Goal: Task Accomplishment & Management: Manage account settings

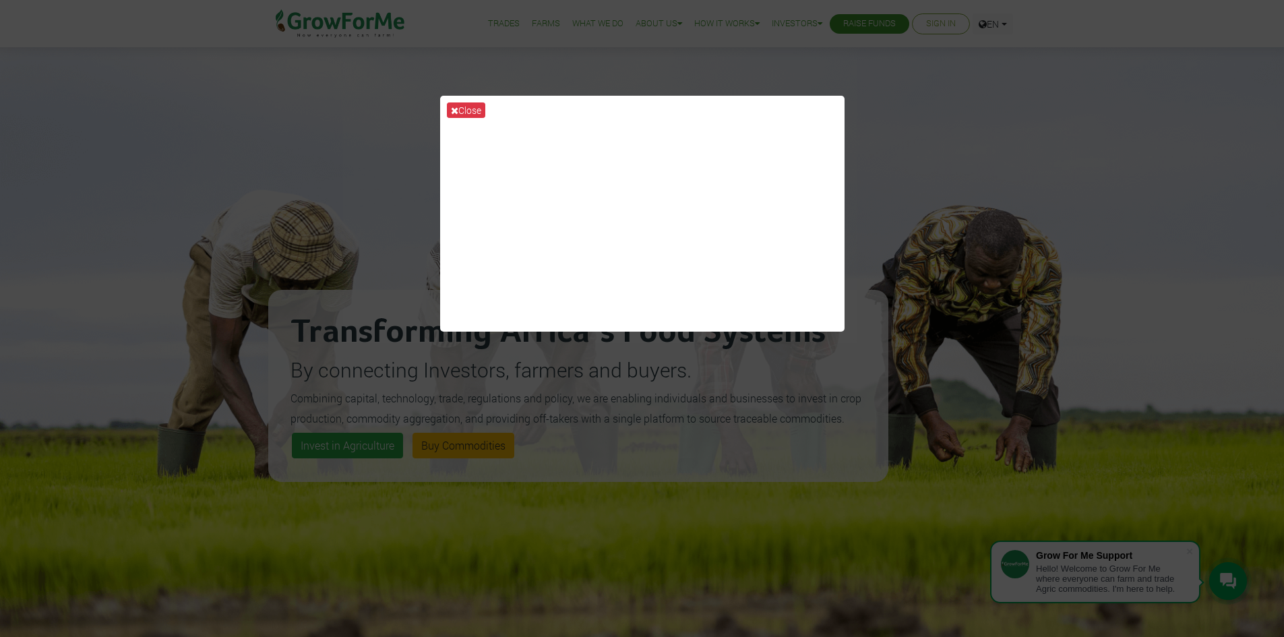
click at [953, 72] on div "Close" at bounding box center [642, 318] width 1284 height 637
click at [460, 115] on button "Close" at bounding box center [466, 109] width 38 height 15
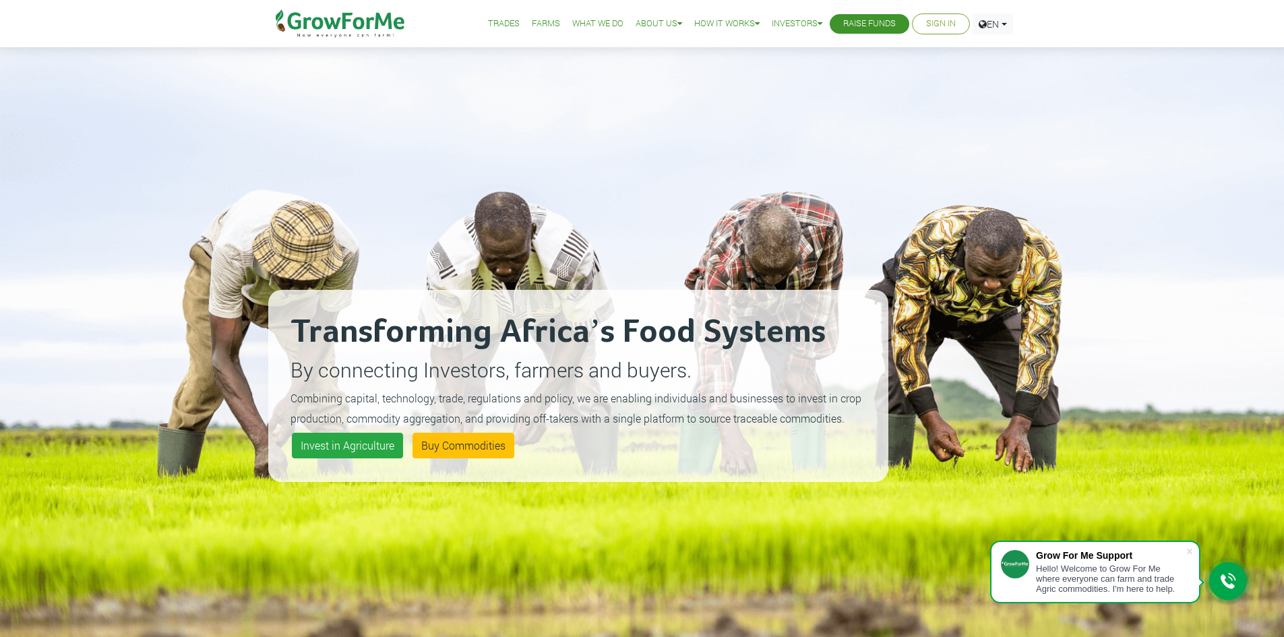
click at [926, 28] on link "Sign In" at bounding box center [941, 24] width 30 height 14
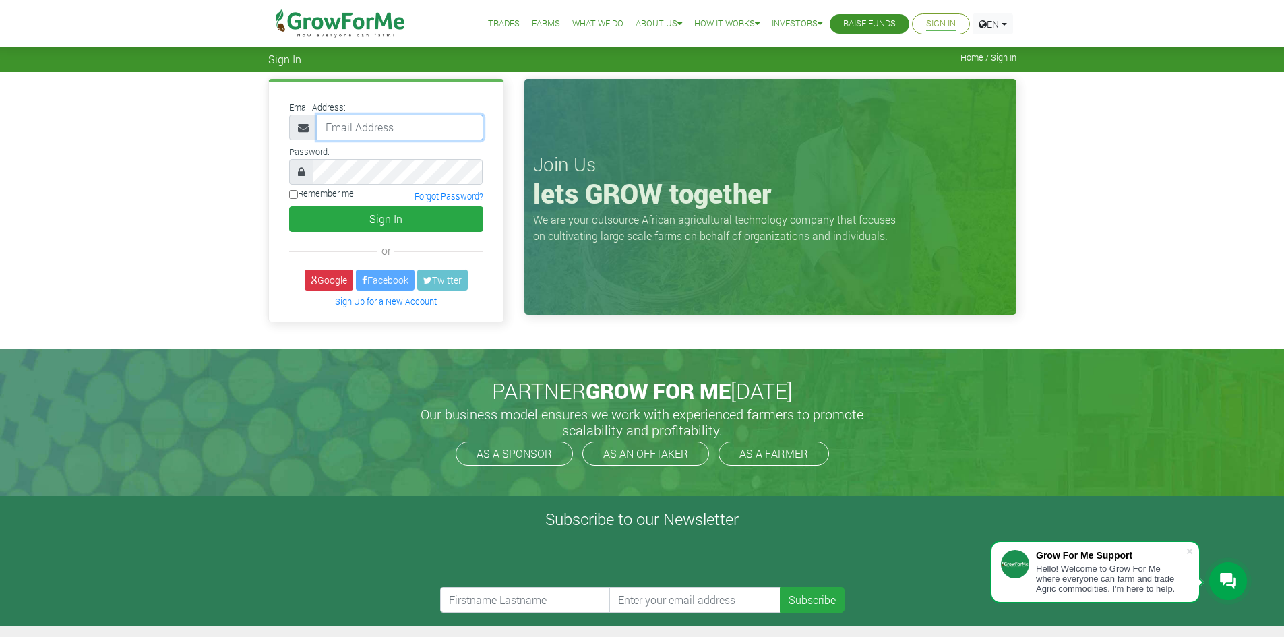
click at [389, 134] on input "email" at bounding box center [400, 128] width 166 height 26
paste input "[EMAIL_ADDRESS][DOMAIN_NAME]"
click at [323, 126] on input "233550397131@growforme.com" at bounding box center [400, 128] width 166 height 26
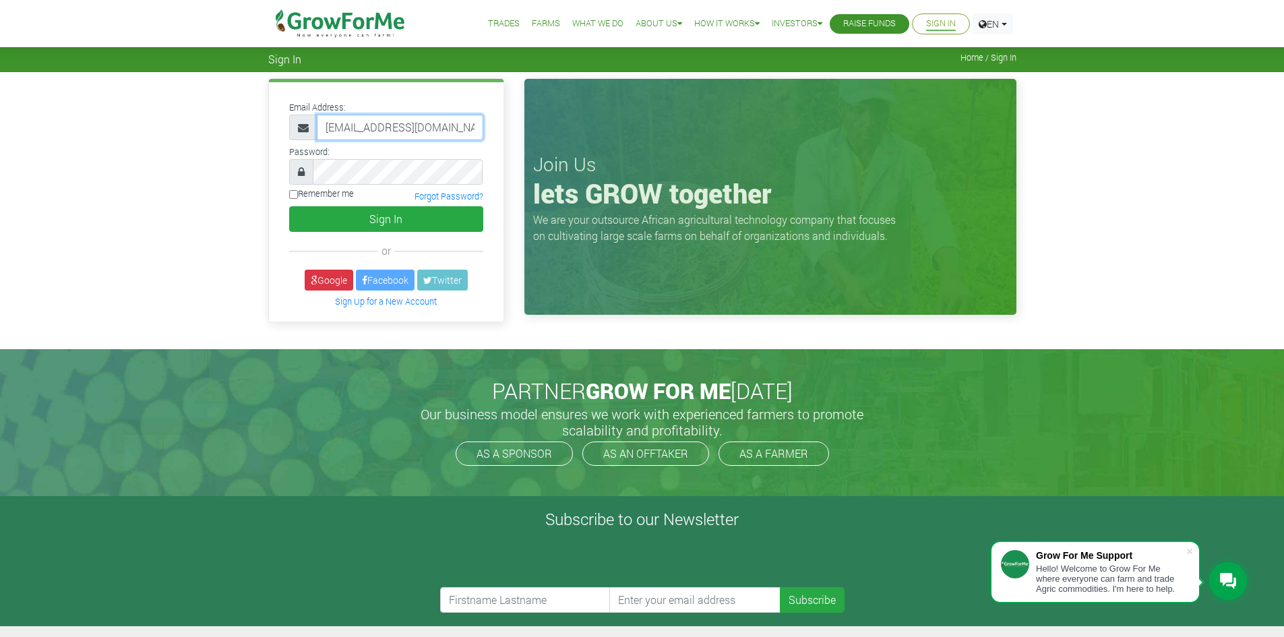
click at [321, 128] on input "233550397131@growforme.com" at bounding box center [400, 128] width 166 height 26
paste input "6QR2l"
drag, startPoint x: 357, startPoint y: 123, endPoint x: 92, endPoint y: 150, distance: 266.8
click at [92, 150] on div "Email Address: 6QR2l 233550397131@growforme.com Password: or" at bounding box center [642, 210] width 1284 height 276
type input "233550397131@growforme.com"
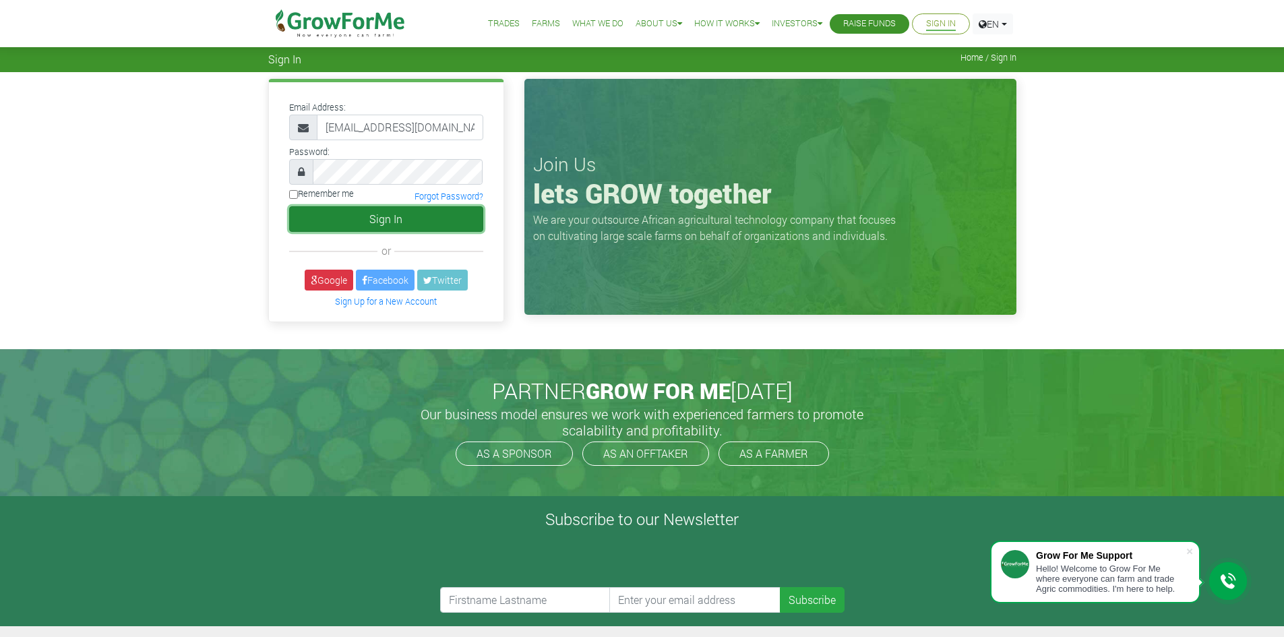
click at [345, 222] on button "Sign In" at bounding box center [386, 219] width 194 height 26
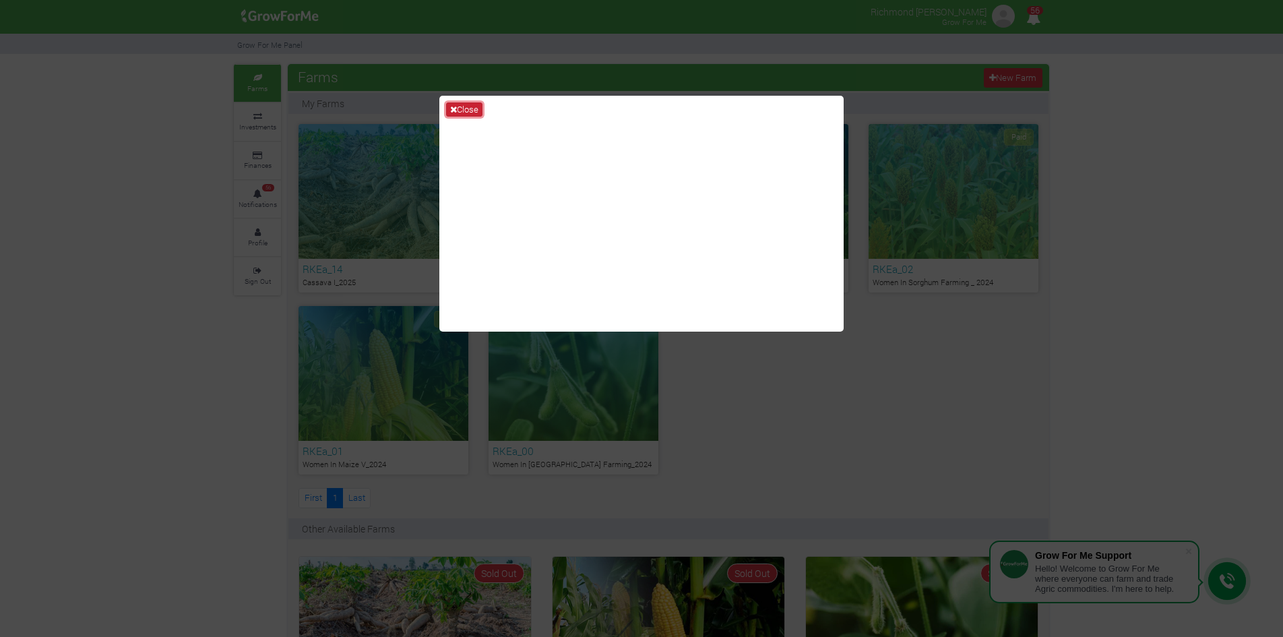
click at [465, 110] on button "Close" at bounding box center [464, 109] width 36 height 15
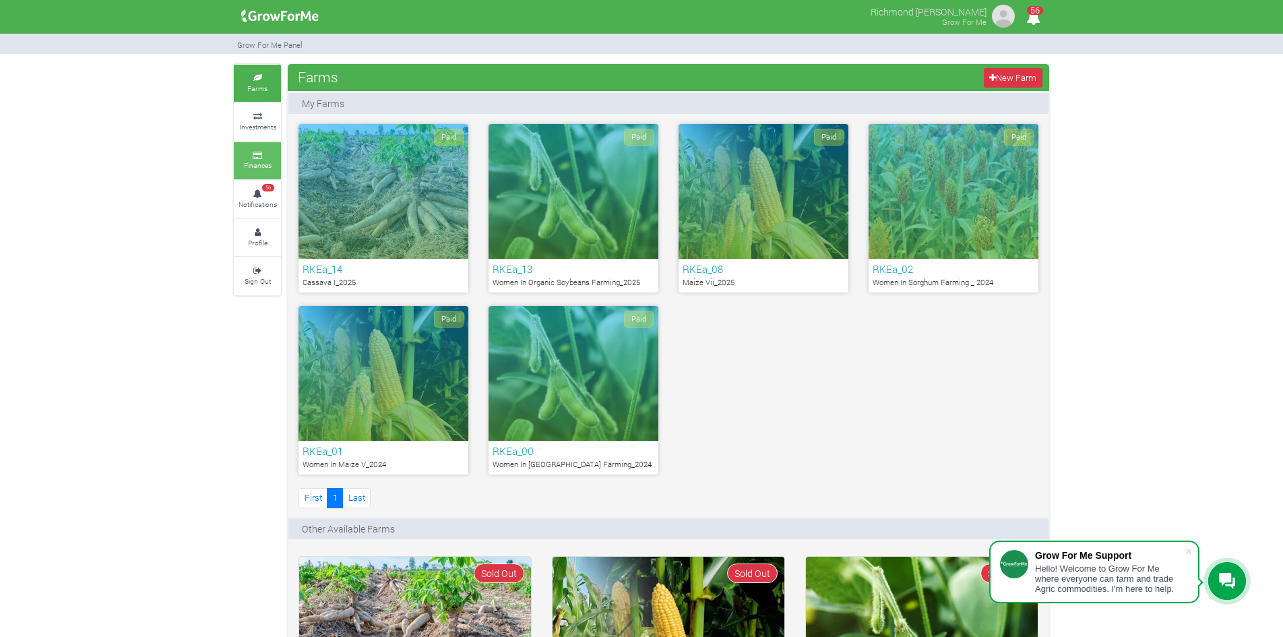
click at [251, 158] on icon at bounding box center [257, 155] width 40 height 7
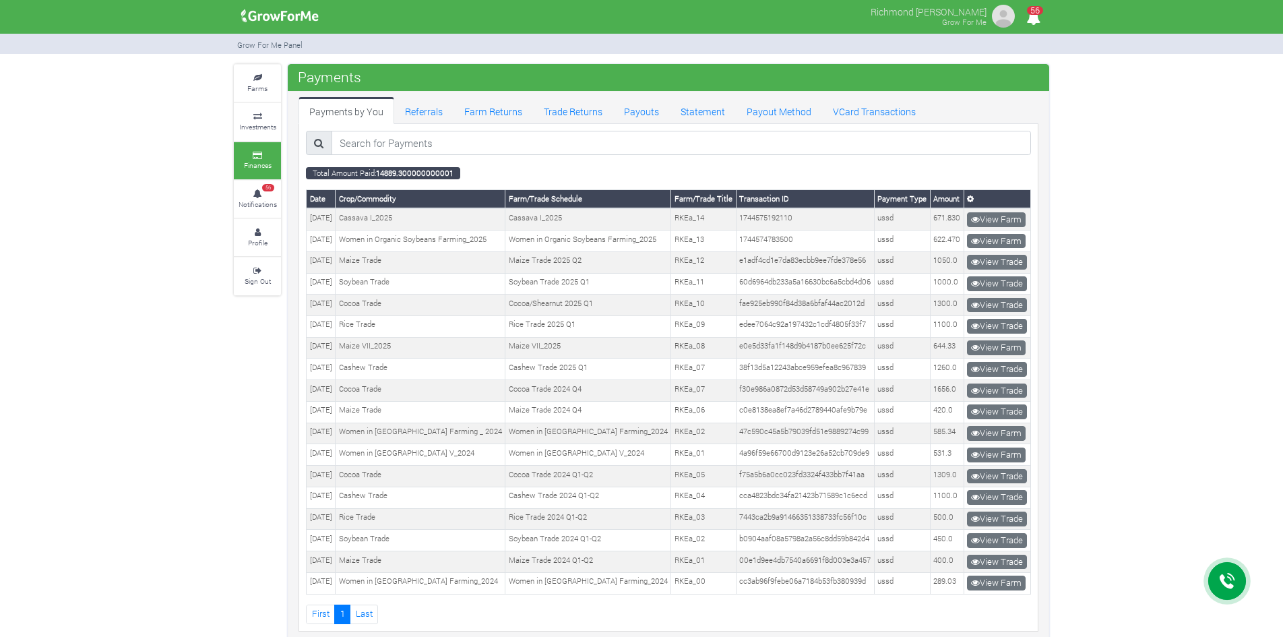
click at [254, 117] on icon at bounding box center [257, 116] width 40 height 7
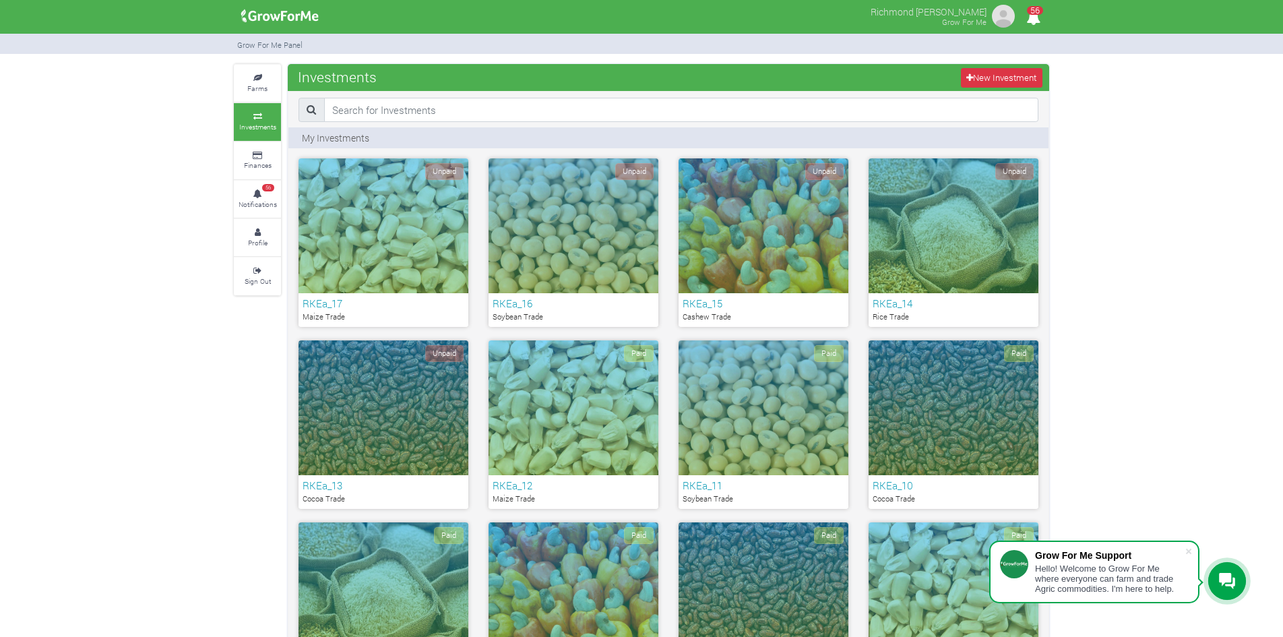
click at [922, 294] on div "RKEa_14 Rice Trade" at bounding box center [954, 310] width 170 height 34
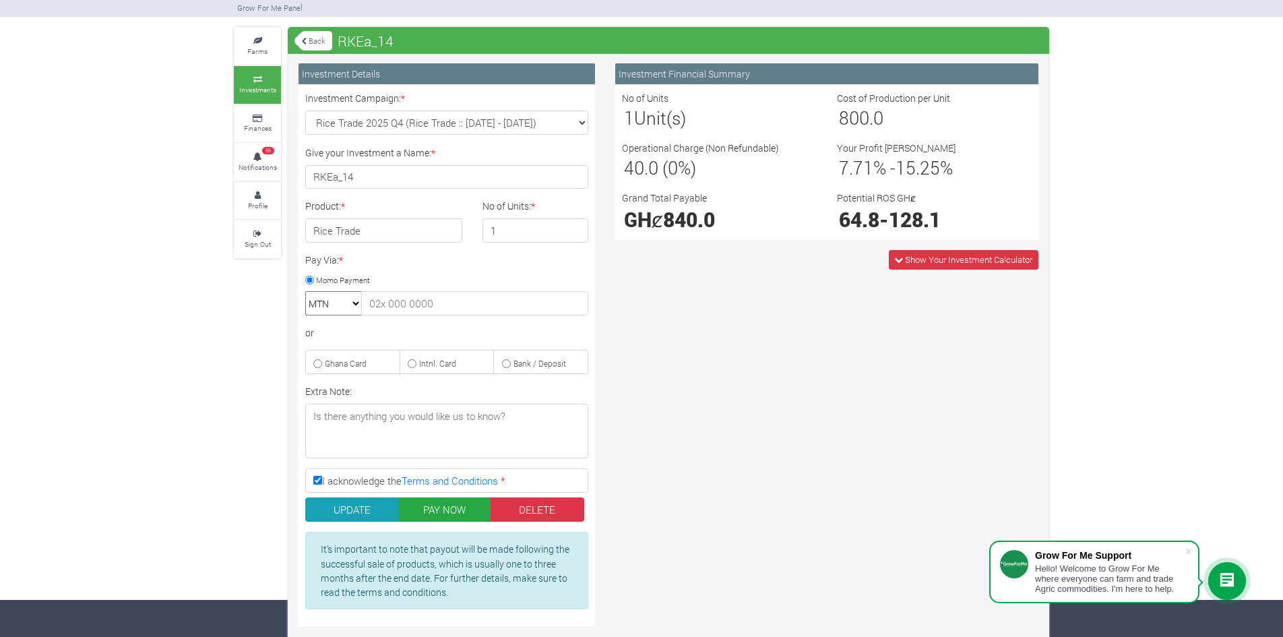
scroll to position [57, 0]
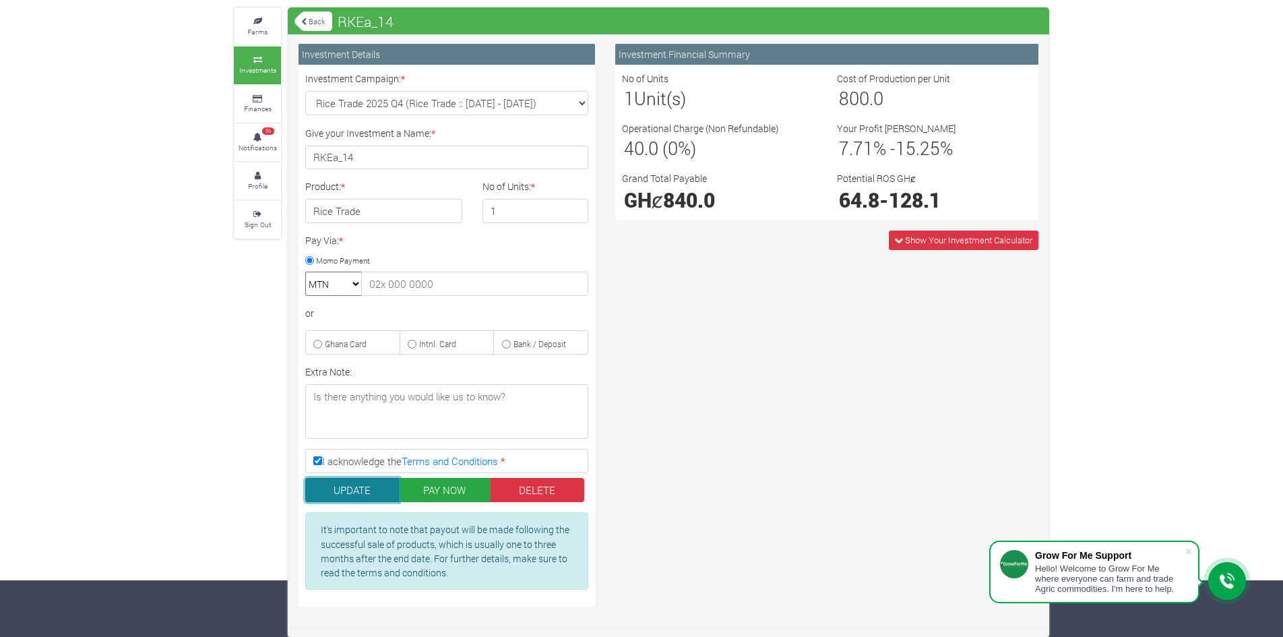
click at [378, 499] on button "UPDATE" at bounding box center [352, 490] width 94 height 24
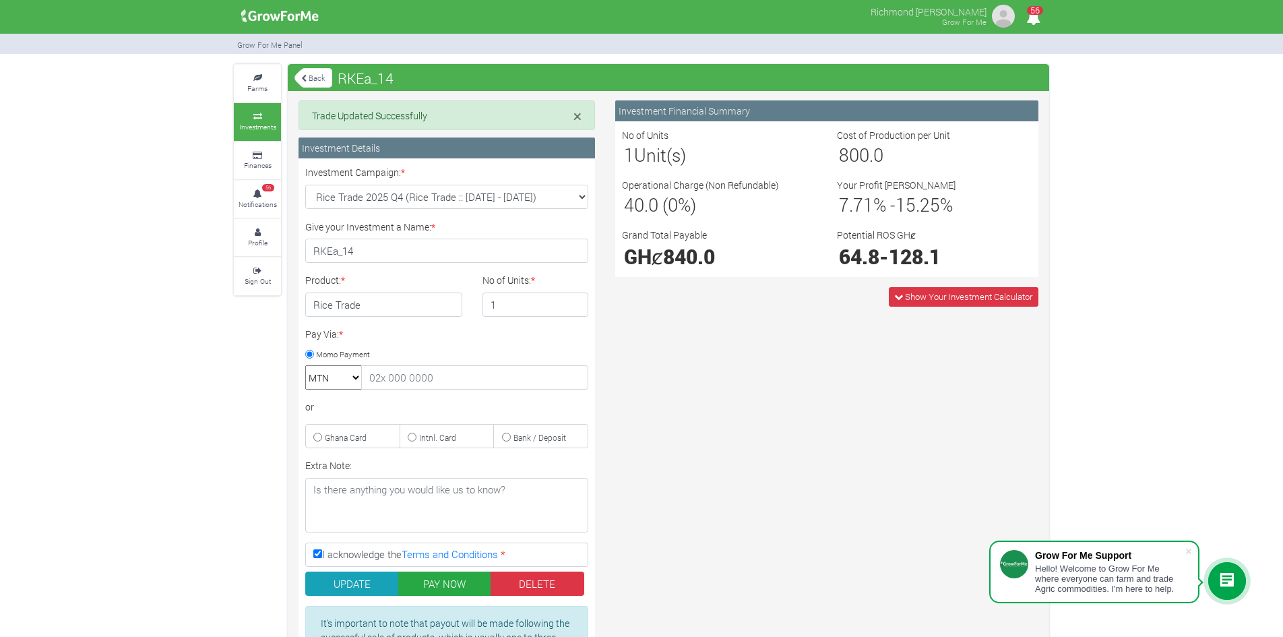
click at [327, 73] on link "Back" at bounding box center [313, 78] width 38 height 22
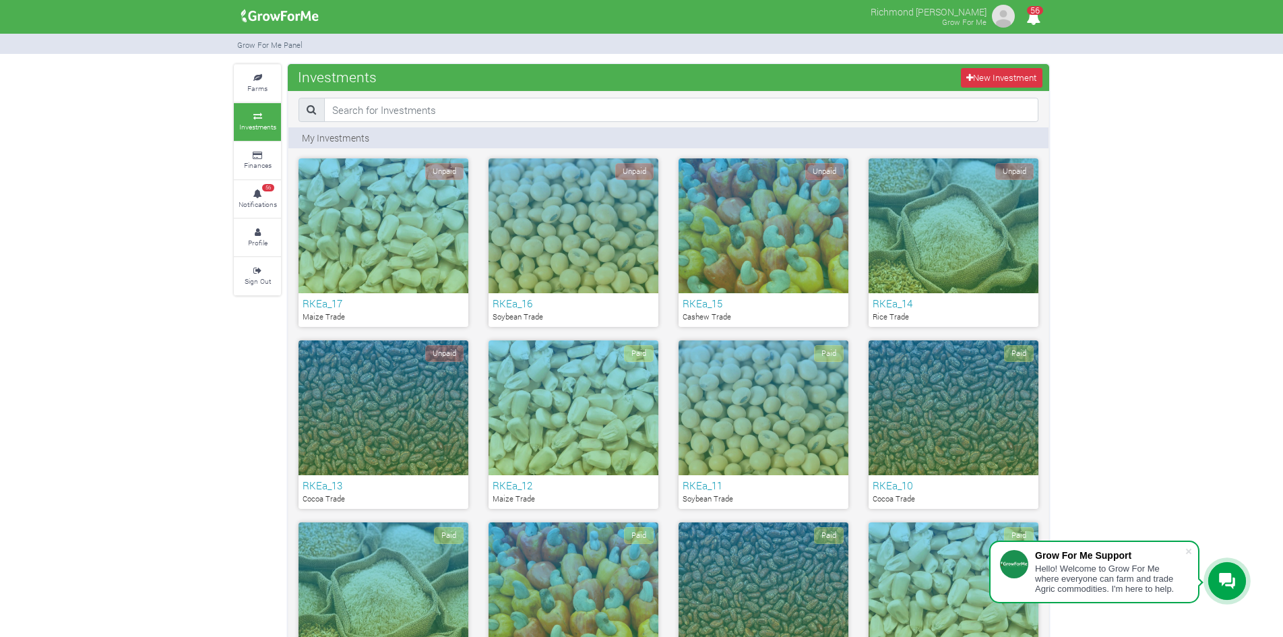
click at [817, 171] on span "Unpaid" at bounding box center [824, 171] width 38 height 17
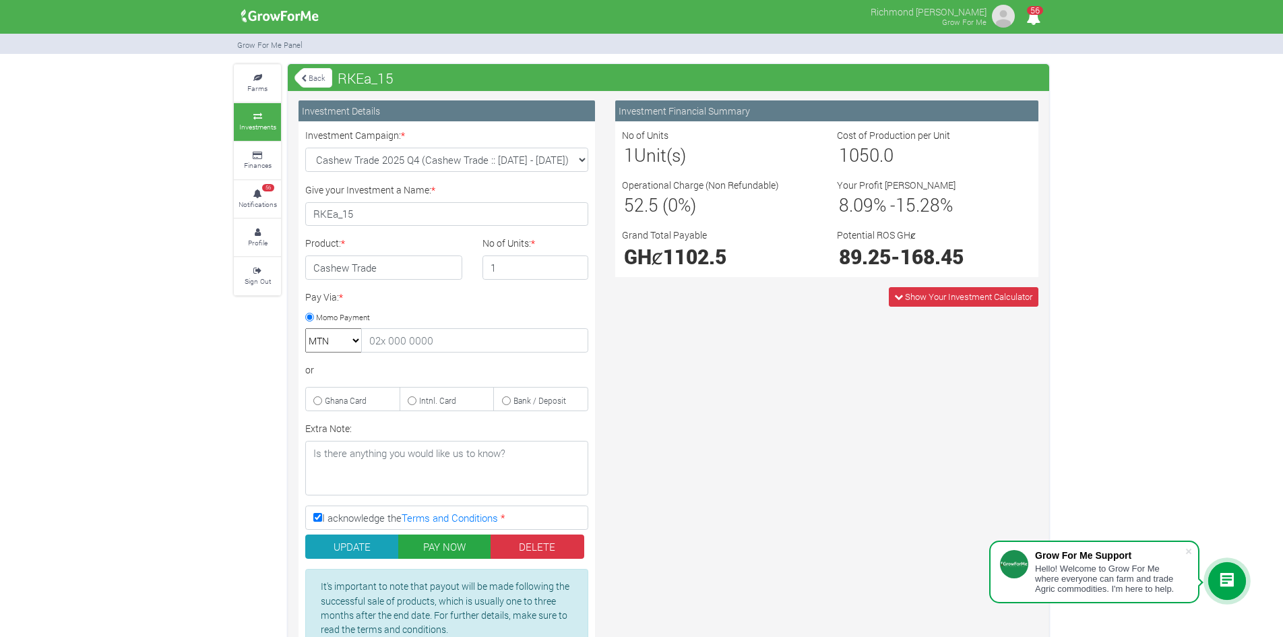
click at [1128, 571] on div "Hello! Welcome to Grow For Me where everyone can farm and trade Agric commoditi…" at bounding box center [1110, 578] width 150 height 30
